Goal: Task Accomplishment & Management: Complete application form

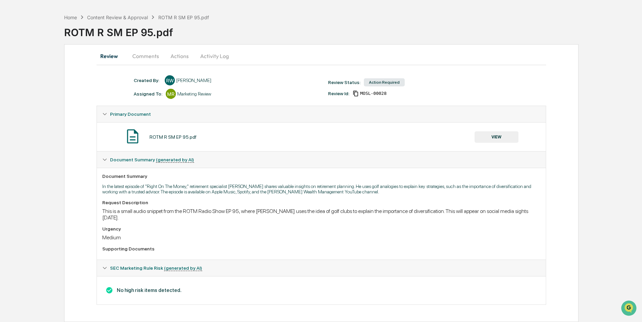
scroll to position [15, 0]
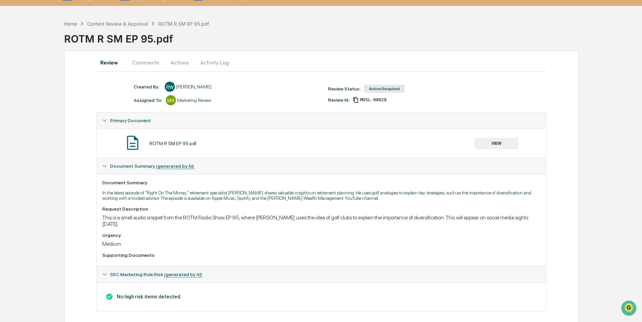
click at [497, 141] on button "VIEW" at bounding box center [497, 143] width 44 height 11
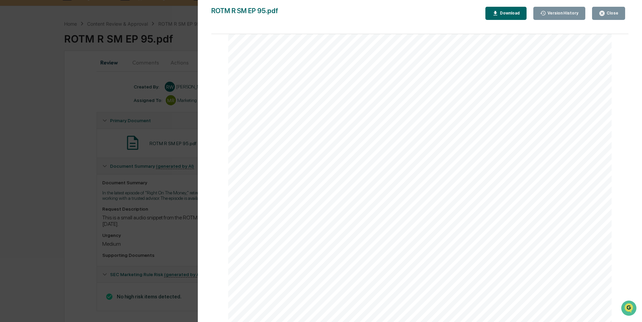
scroll to position [270, 0]
click at [609, 13] on div "Close" at bounding box center [611, 13] width 13 height 5
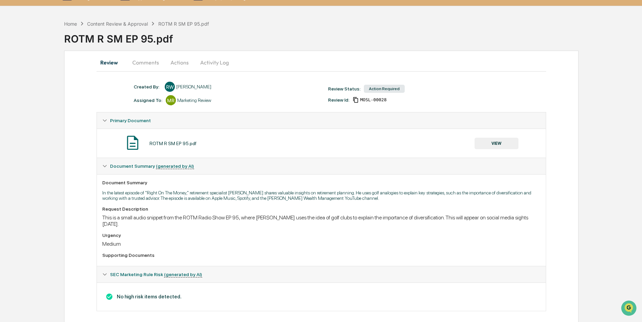
click at [181, 61] on button "Actions" at bounding box center [179, 62] width 30 height 16
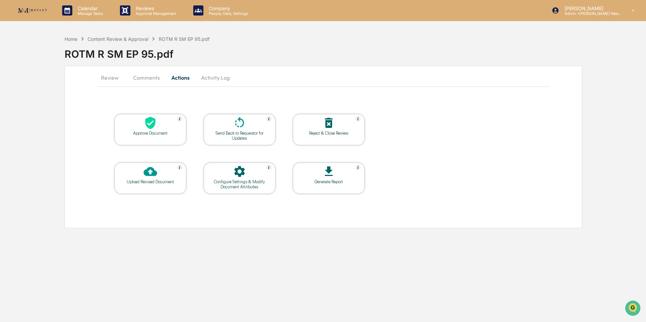
click at [156, 128] on icon at bounding box center [150, 123] width 14 height 14
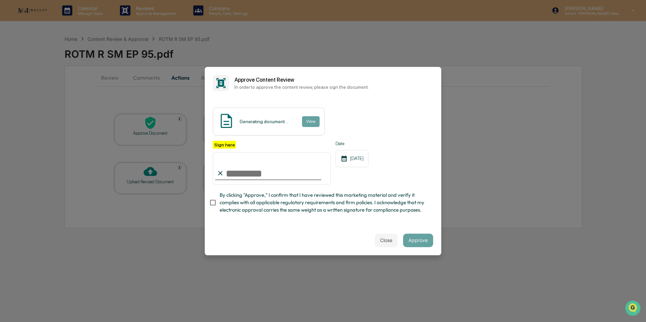
click at [247, 173] on input "Sign here" at bounding box center [272, 168] width 118 height 32
type input "**********"
click at [306, 118] on button "View" at bounding box center [311, 121] width 18 height 11
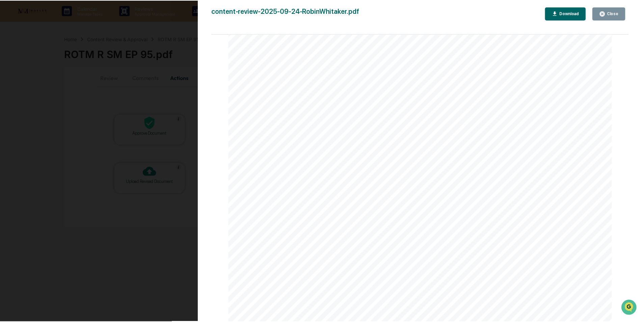
scroll to position [809, 0]
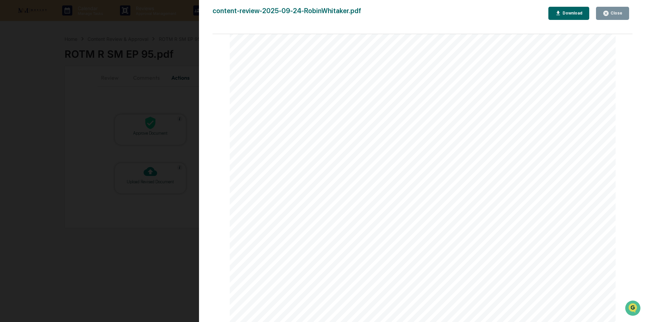
click at [607, 14] on icon "button" at bounding box center [605, 13] width 5 height 5
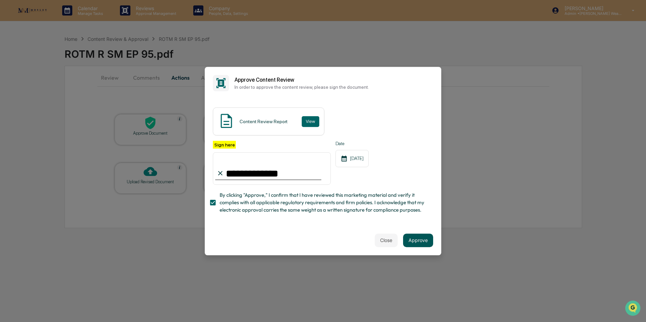
click at [420, 240] on button "Approve" at bounding box center [418, 241] width 30 height 14
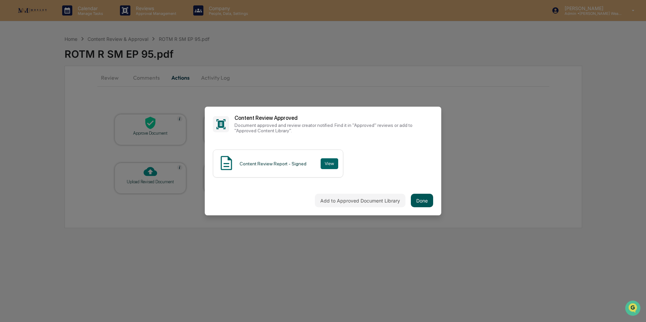
click at [422, 200] on button "Done" at bounding box center [422, 201] width 22 height 14
